Goal: Communication & Community: Ask a question

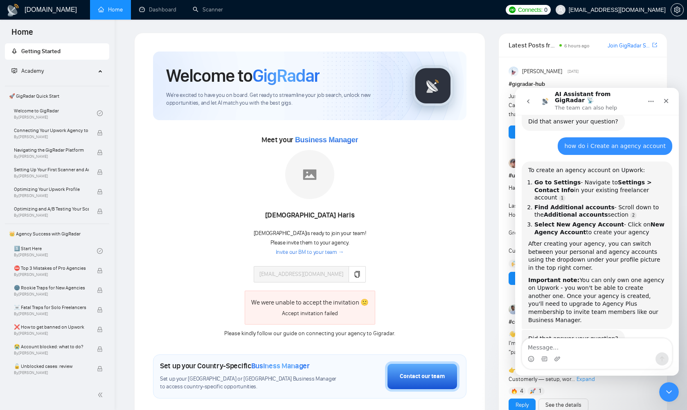
scroll to position [842, 0]
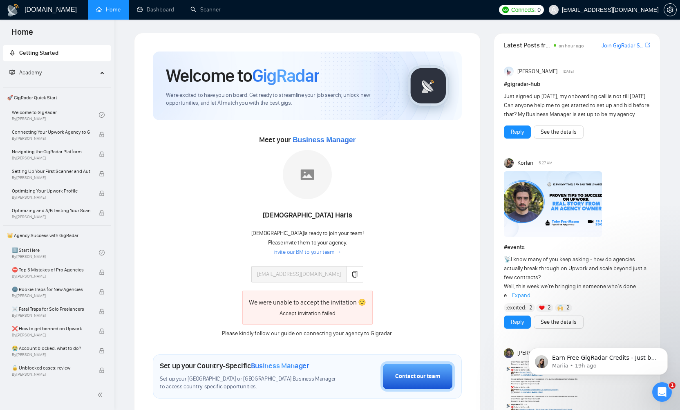
click at [311, 251] on link "Invite our BM to your team →" at bounding box center [308, 253] width 68 height 8
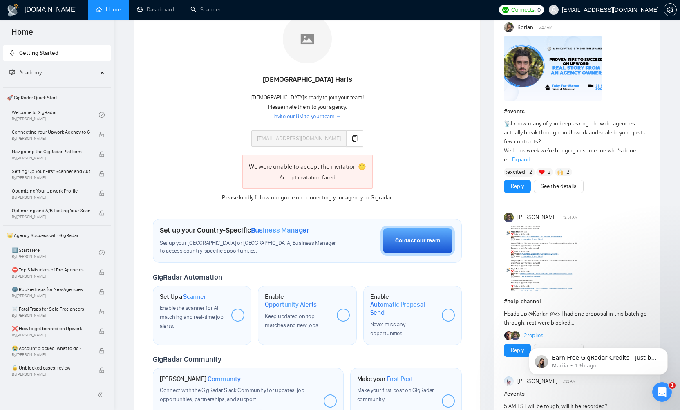
scroll to position [137, 0]
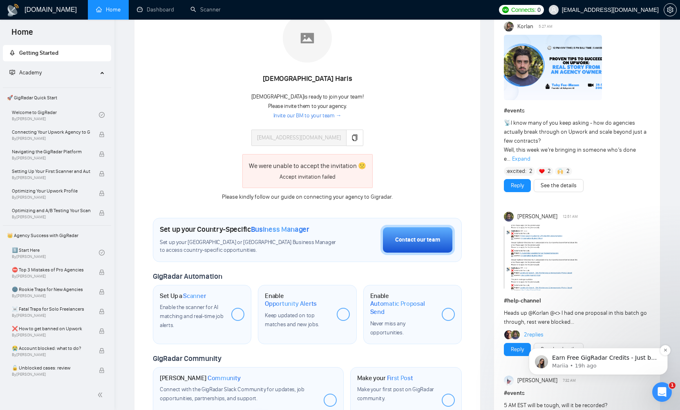
click at [602, 365] on p "Mariia • 19h ago" at bounding box center [604, 365] width 105 height 7
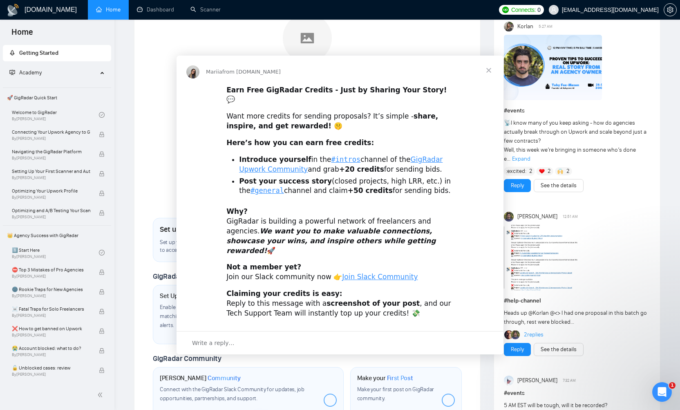
scroll to position [0, 0]
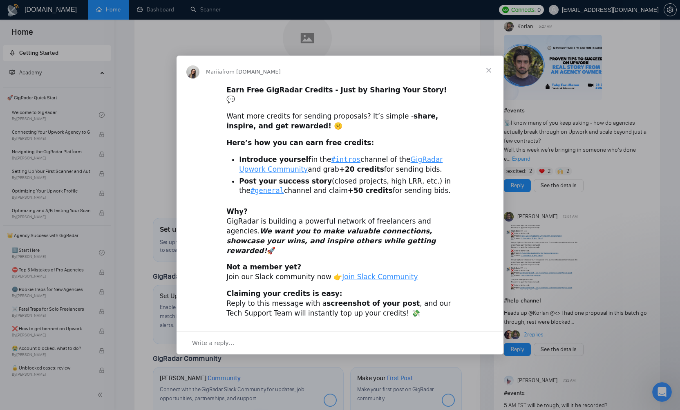
click at [490, 83] on span "Close" at bounding box center [488, 70] width 29 height 29
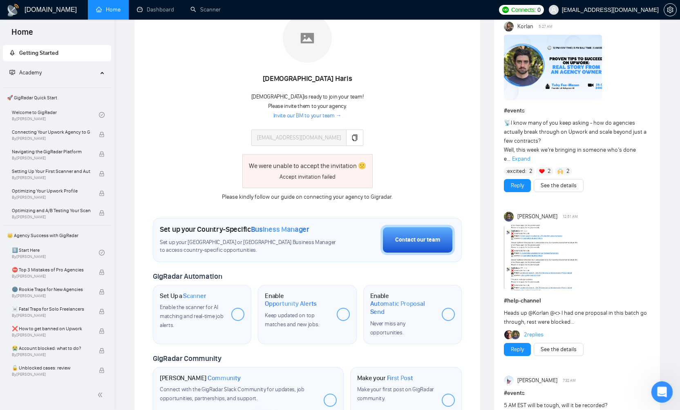
click at [660, 393] on icon "Open Intercom Messenger" at bounding box center [661, 390] width 13 height 13
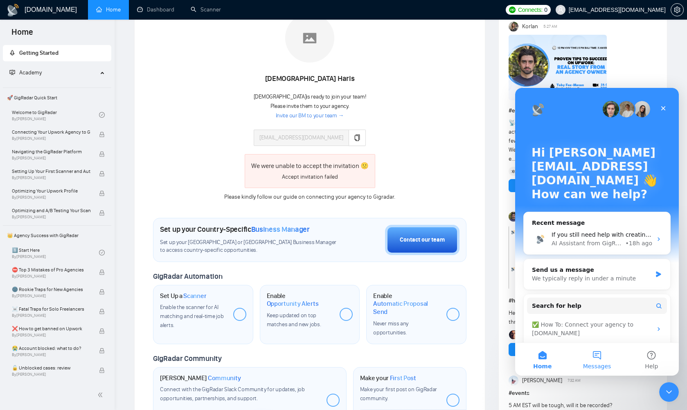
click at [600, 354] on button "Messages" at bounding box center [596, 359] width 54 height 33
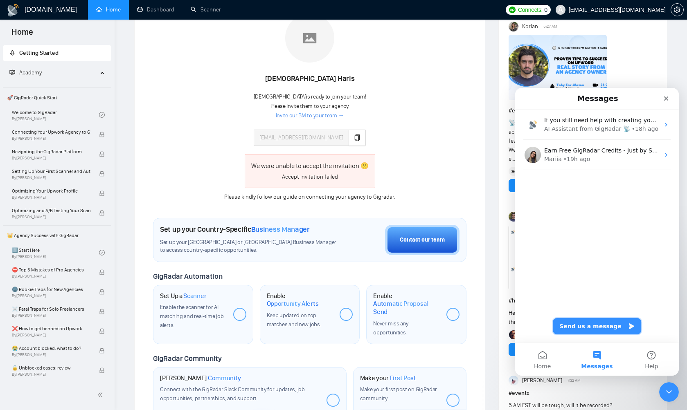
click at [606, 325] on button "Send us a message" at bounding box center [596, 326] width 88 height 16
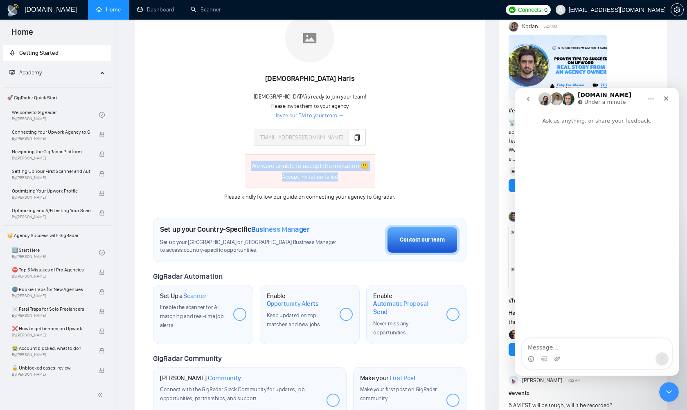
drag, startPoint x: 247, startPoint y: 163, endPoint x: 343, endPoint y: 182, distance: 98.2
click at [343, 182] on div "We were unable to accept the invitation 🙁 Accept invitation failed" at bounding box center [310, 171] width 130 height 34
copy div "We were unable to accept the invitation 🙁 Accept invitation failed"
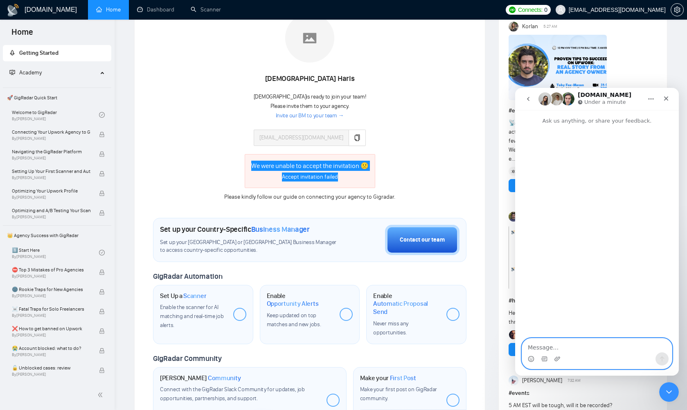
click at [554, 347] on textarea "Message…" at bounding box center [597, 346] width 150 height 14
paste textarea "We were unable to accept the invitation 🙁 Accept invitation failed"
type textarea "We were unable to accept the invitation 🙁 Accept invitation failed"
click at [658, 357] on icon "Send a message…" at bounding box center [661, 359] width 7 height 7
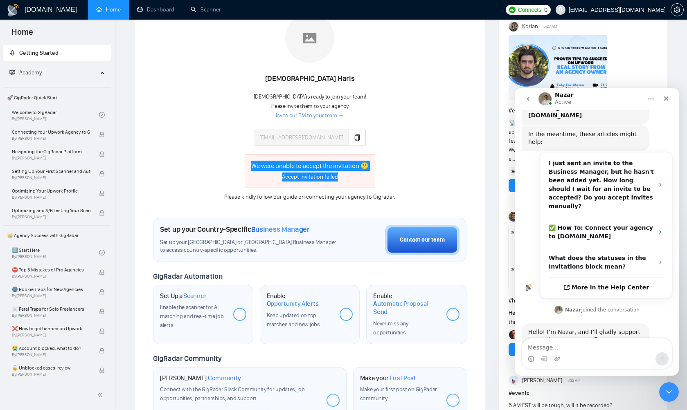
scroll to position [109, 0]
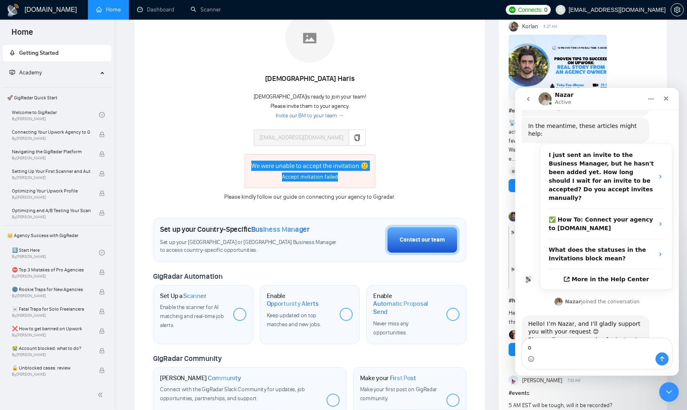
type textarea "ok"
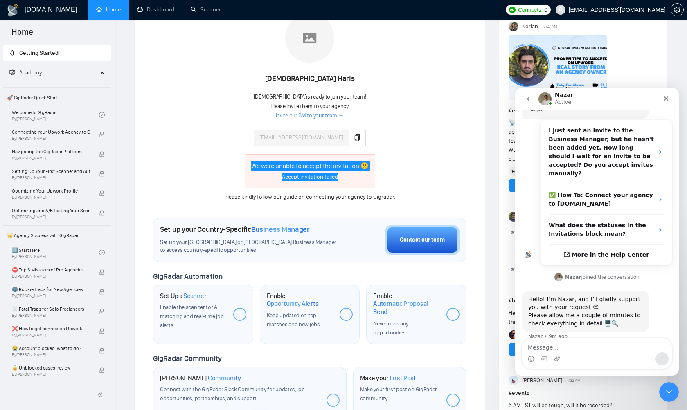
scroll to position [133, 0]
type textarea "any progress?"
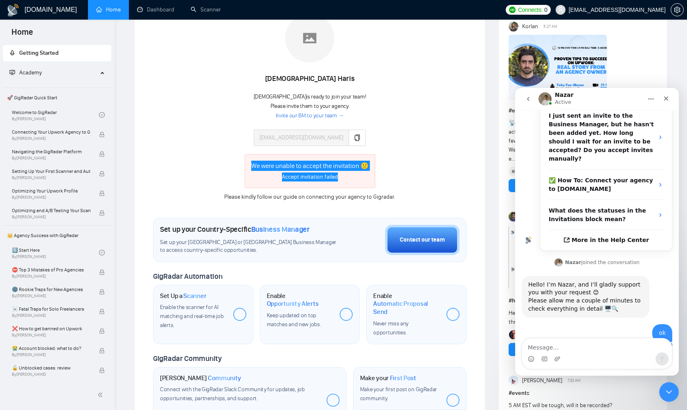
scroll to position [183, 0]
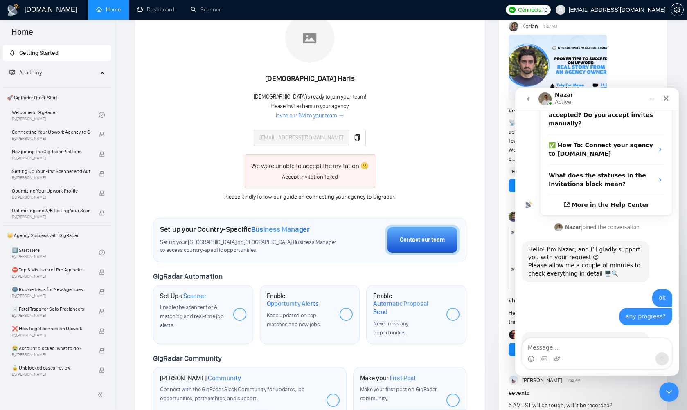
click at [417, 166] on div "Meet your Business Manager Muhammad Haris Muhammad is ready to join your team! …" at bounding box center [309, 99] width 313 height 205
